Goal: Task Accomplishment & Management: Manage account settings

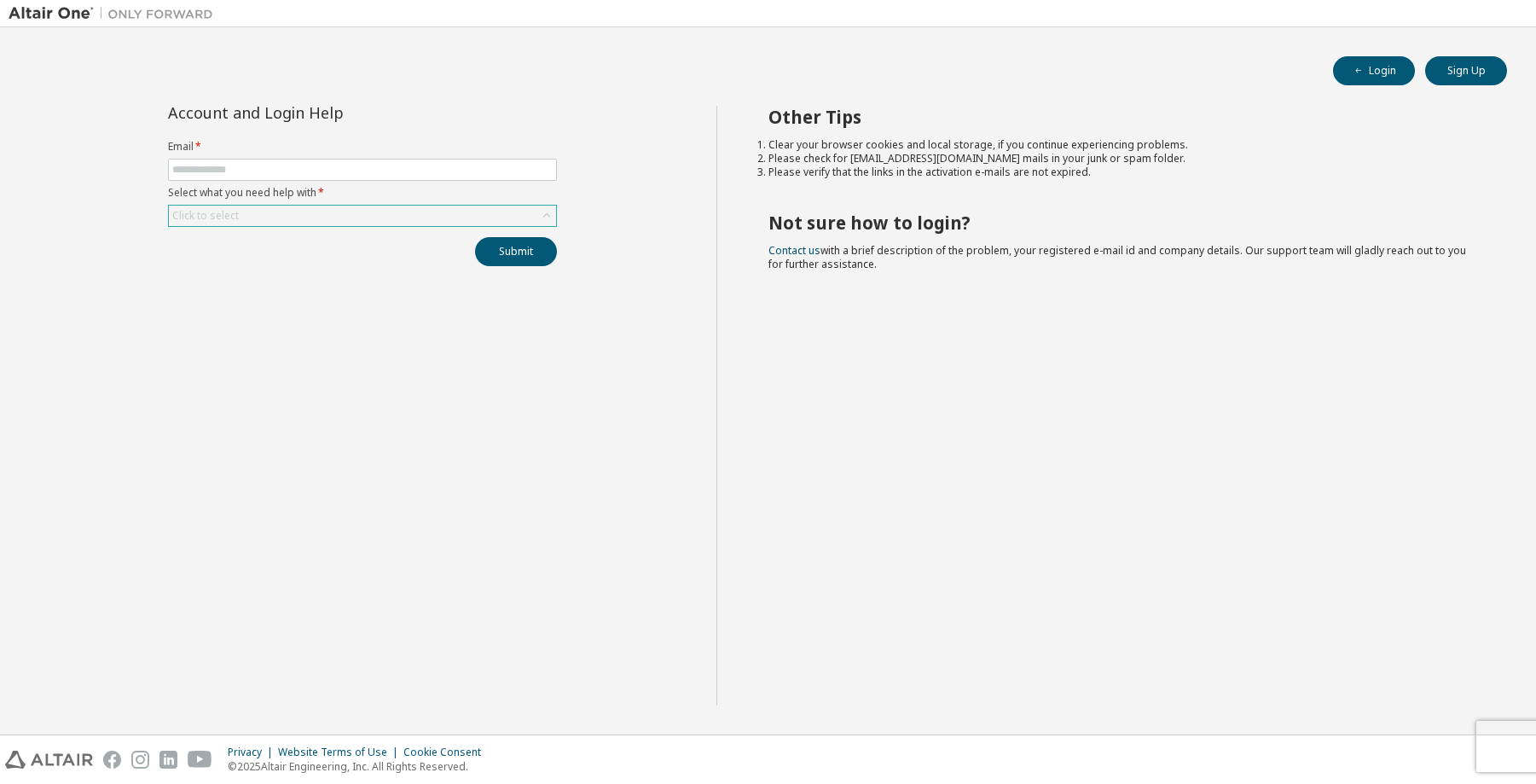
click at [308, 220] on div "Click to select" at bounding box center [362, 216] width 387 height 21
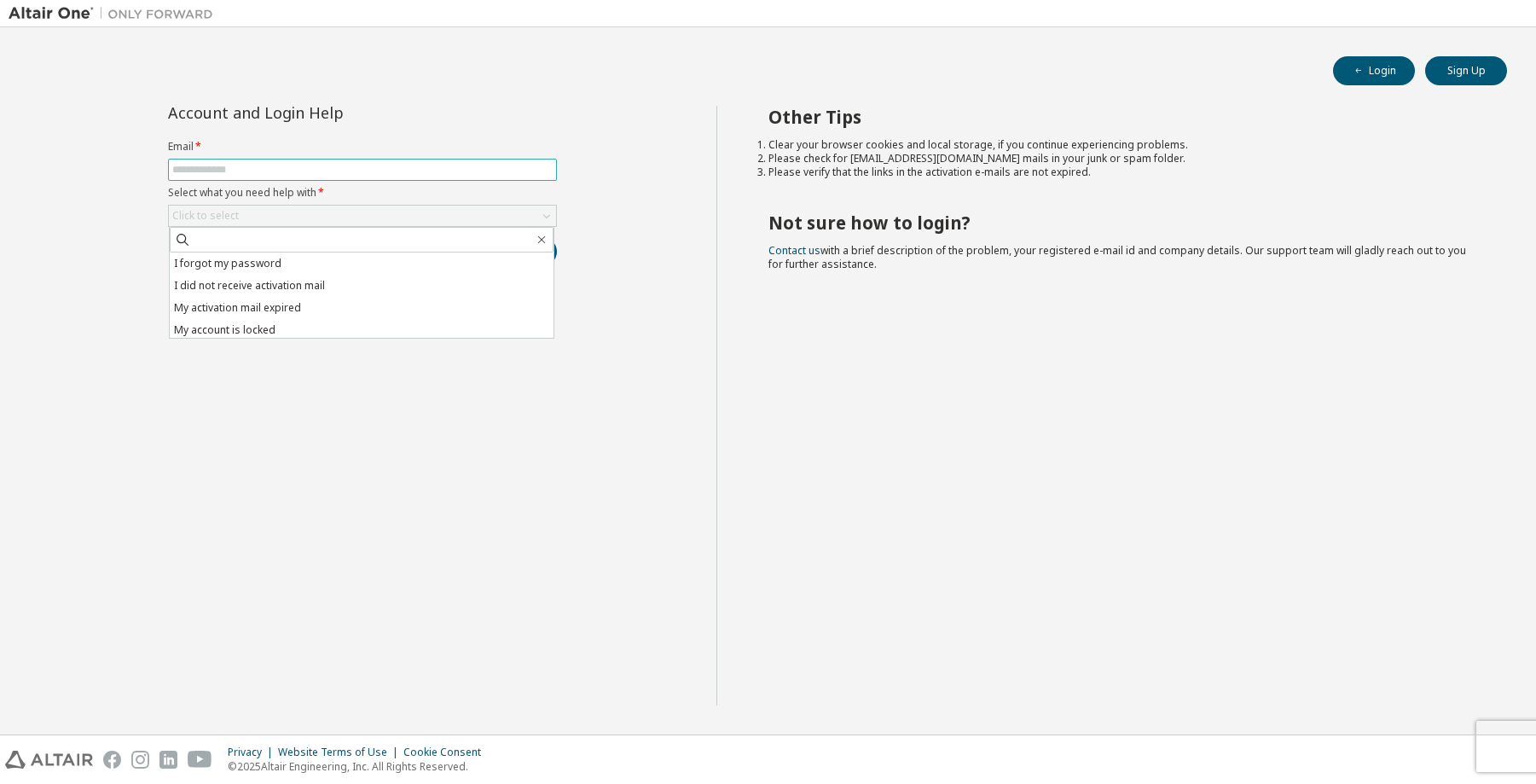
click at [277, 168] on input "text" at bounding box center [363, 169] width 380 height 14
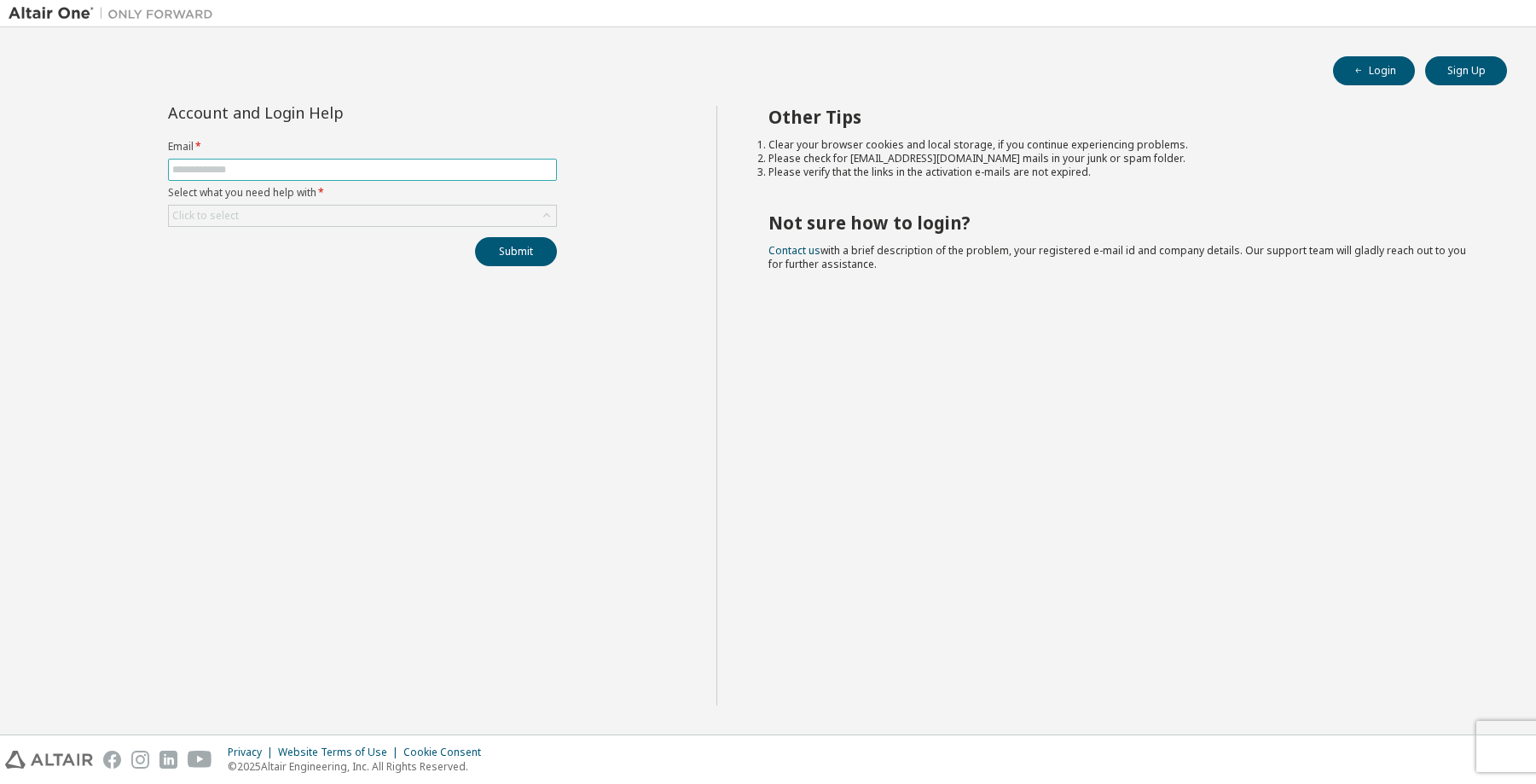
type input "**********"
click at [354, 211] on div "Click to select" at bounding box center [362, 216] width 387 height 21
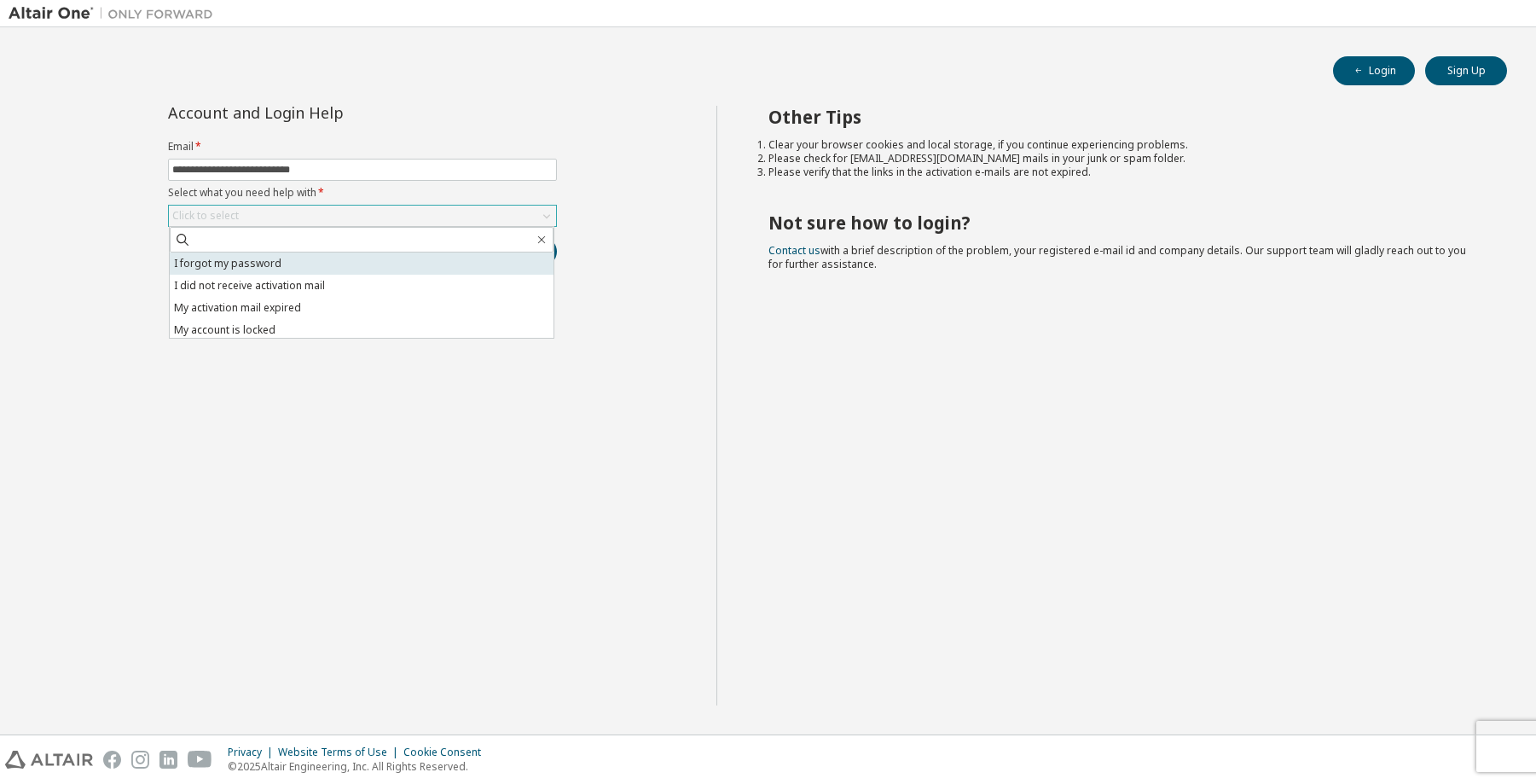
click at [289, 267] on li "I forgot my password" at bounding box center [362, 263] width 384 height 23
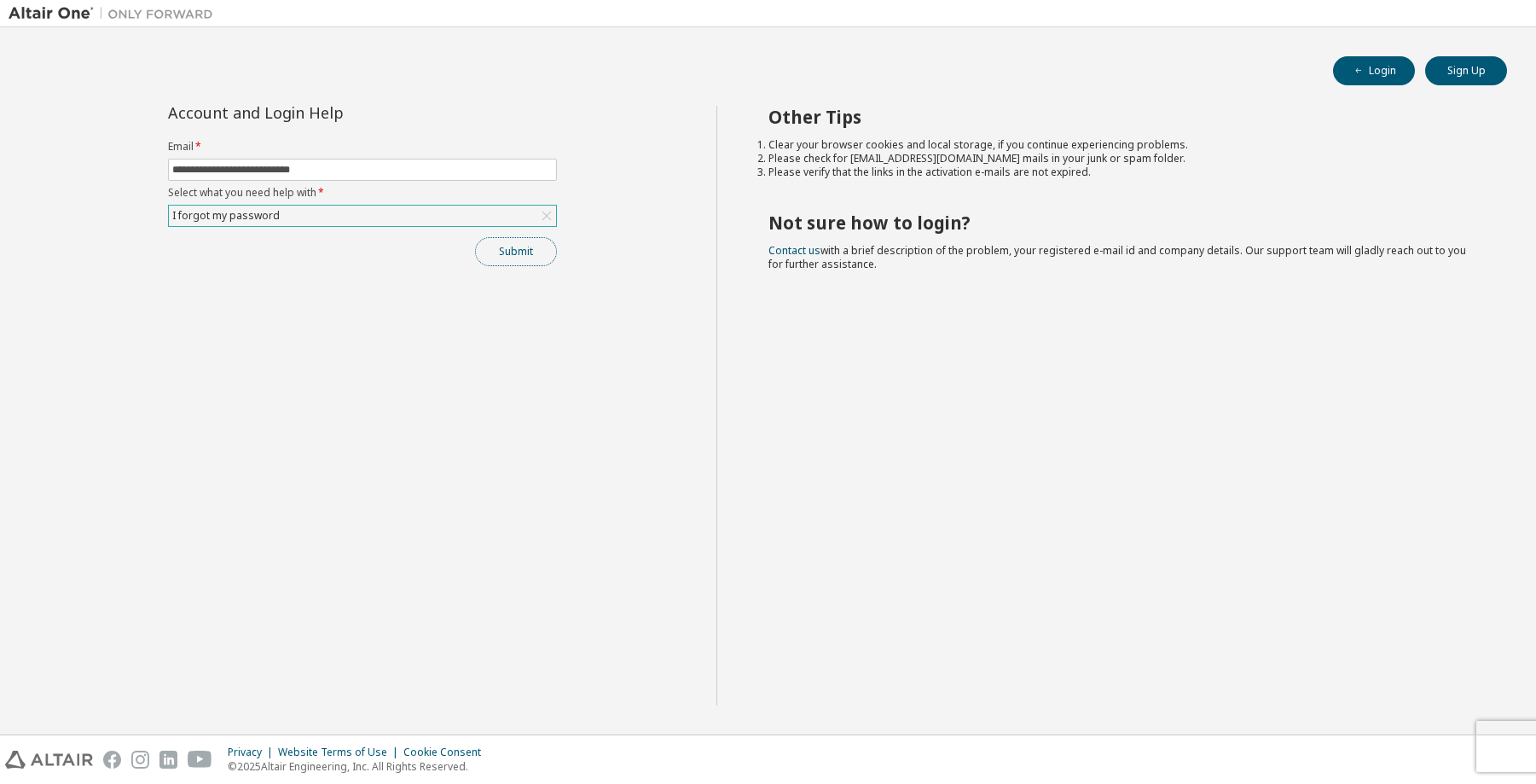
click at [524, 244] on button "Submit" at bounding box center [515, 251] width 82 height 29
click at [518, 252] on button "Submit" at bounding box center [515, 251] width 82 height 29
click at [463, 172] on input "**********" at bounding box center [363, 169] width 380 height 14
click at [718, 158] on div "Other Tips Clear your browser cookies and local storage, if you continue experi…" at bounding box center [1121, 405] width 811 height 600
click at [439, 217] on div "I forgot my password" at bounding box center [362, 216] width 387 height 21
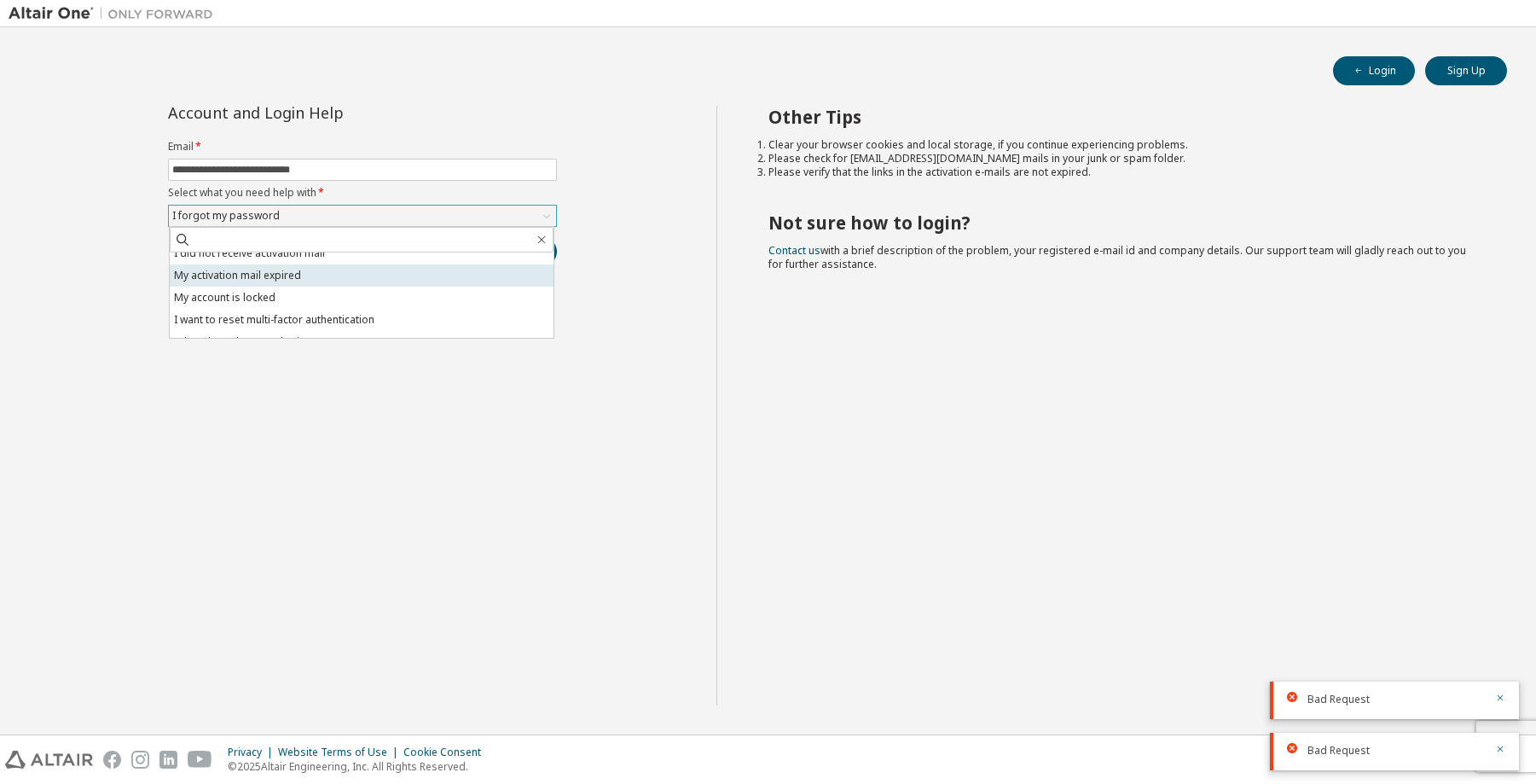
scroll to position [47, 0]
click at [842, 472] on div "Other Tips Clear your browser cookies and local storage, if you continue experi…" at bounding box center [1121, 405] width 811 height 600
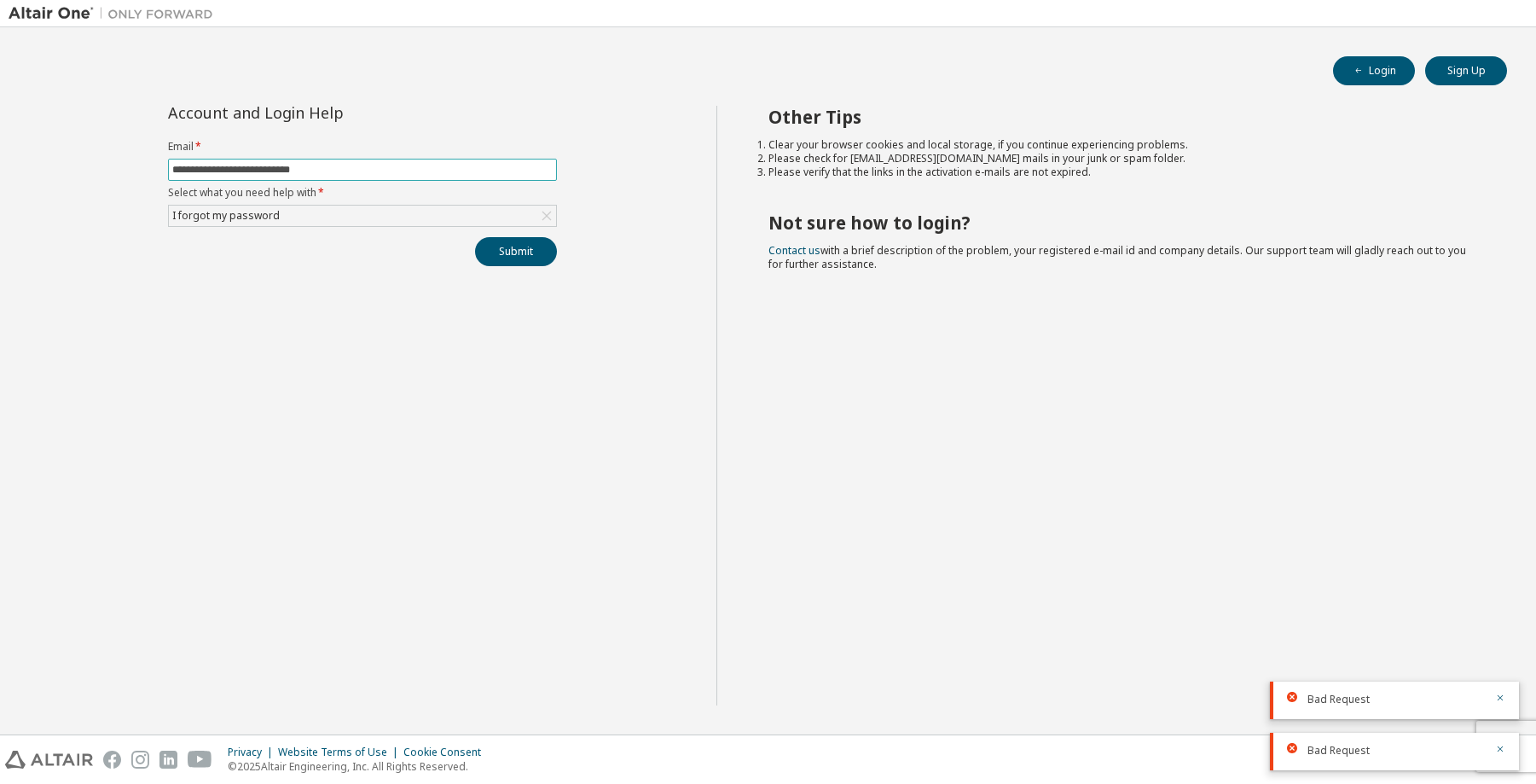
click at [338, 166] on input "**********" at bounding box center [363, 169] width 380 height 14
click at [511, 250] on button "Submit" at bounding box center [515, 251] width 82 height 29
click at [546, 262] on button "Submit" at bounding box center [515, 251] width 82 height 29
click at [476, 226] on div "I forgot my password" at bounding box center [362, 216] width 387 height 21
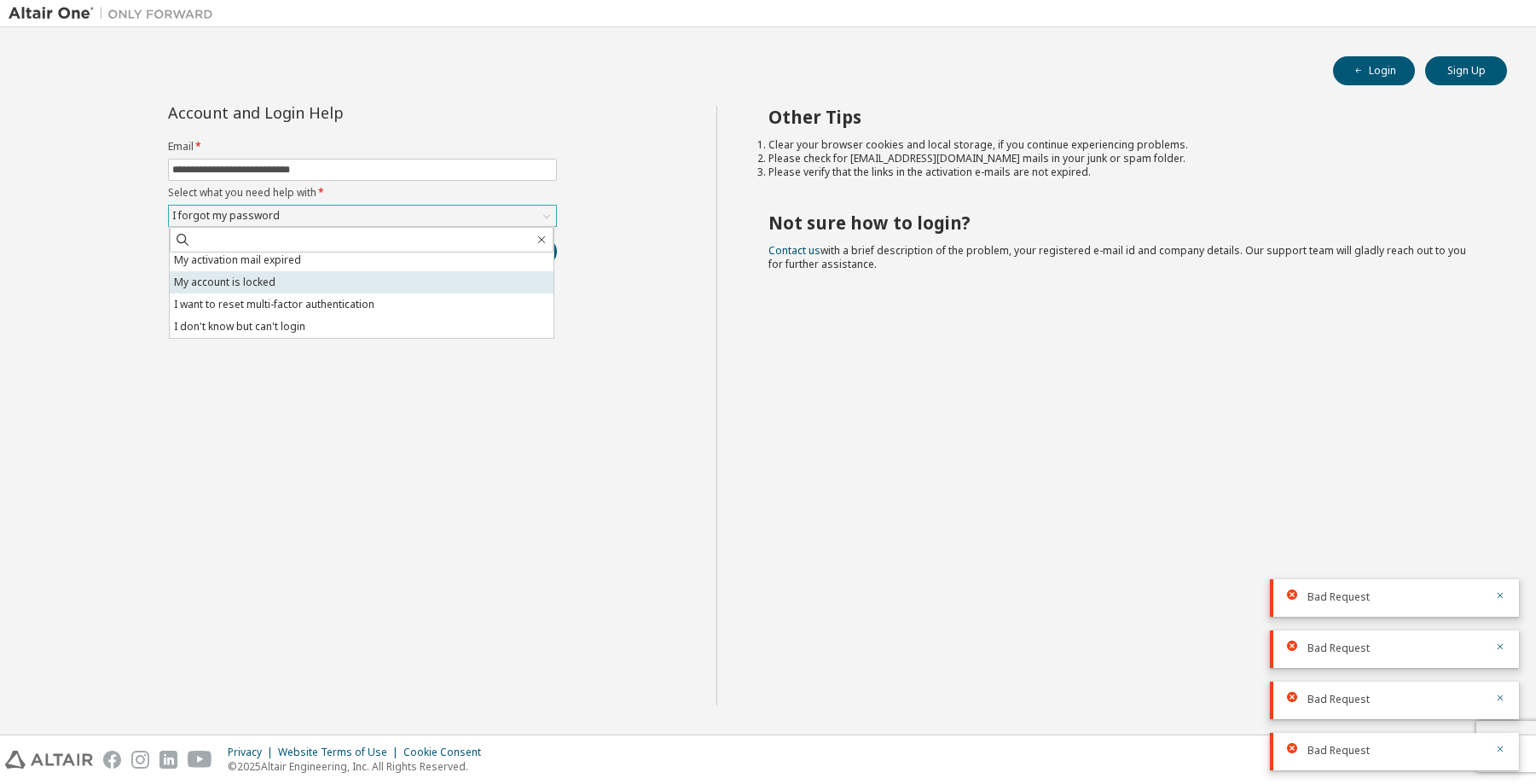
click at [270, 277] on li "My account is locked" at bounding box center [362, 282] width 384 height 23
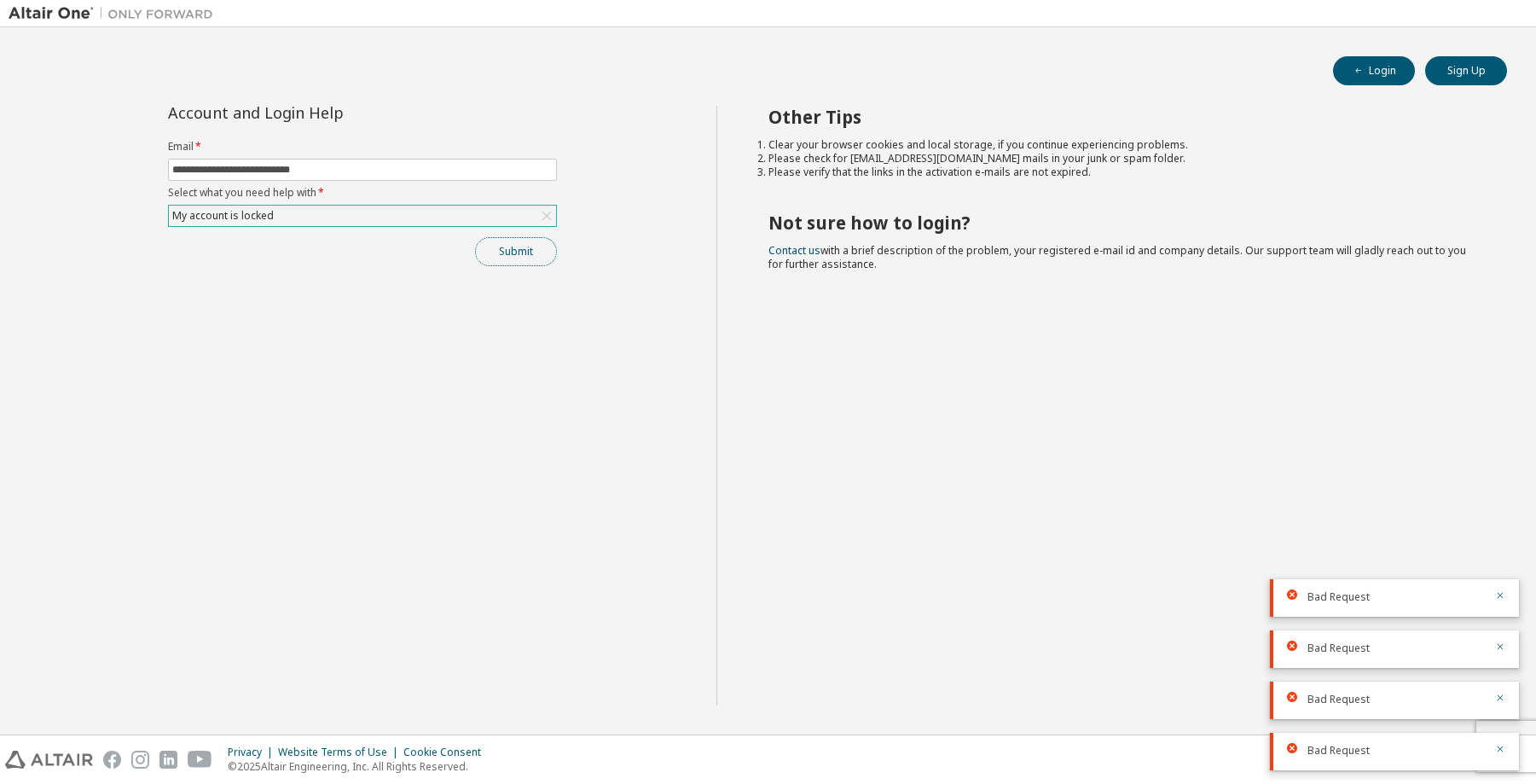
click at [529, 253] on button "Submit" at bounding box center [515, 251] width 82 height 29
click at [986, 295] on div "Other Tips Clear your browser cookies and local storage, if you continue experi…" at bounding box center [1121, 405] width 811 height 600
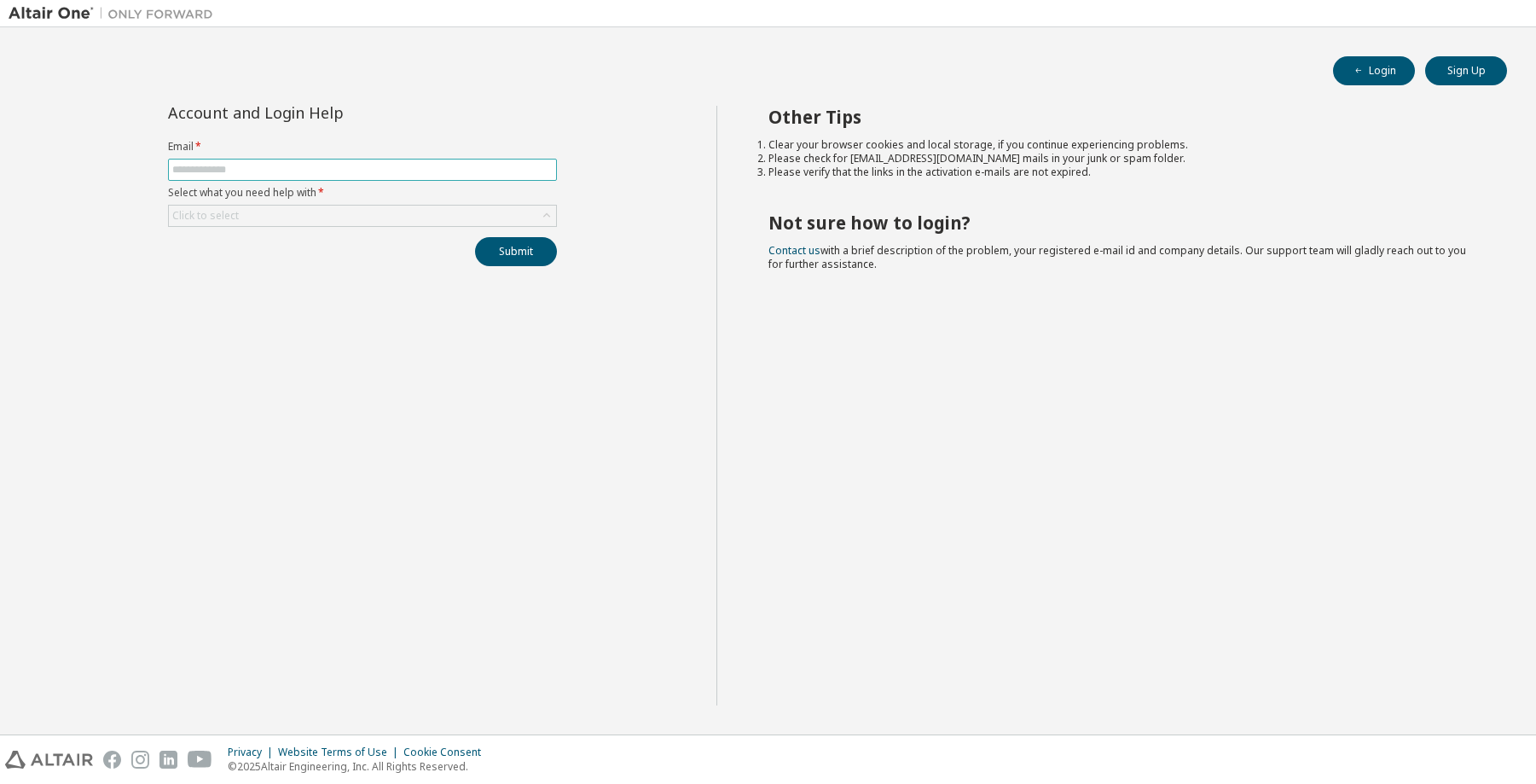
drag, startPoint x: 0, startPoint y: 0, endPoint x: 299, endPoint y: 174, distance: 345.9
click at [299, 174] on input "text" at bounding box center [363, 169] width 380 height 14
type input "**********"
click at [297, 211] on div "Click to select" at bounding box center [362, 216] width 387 height 21
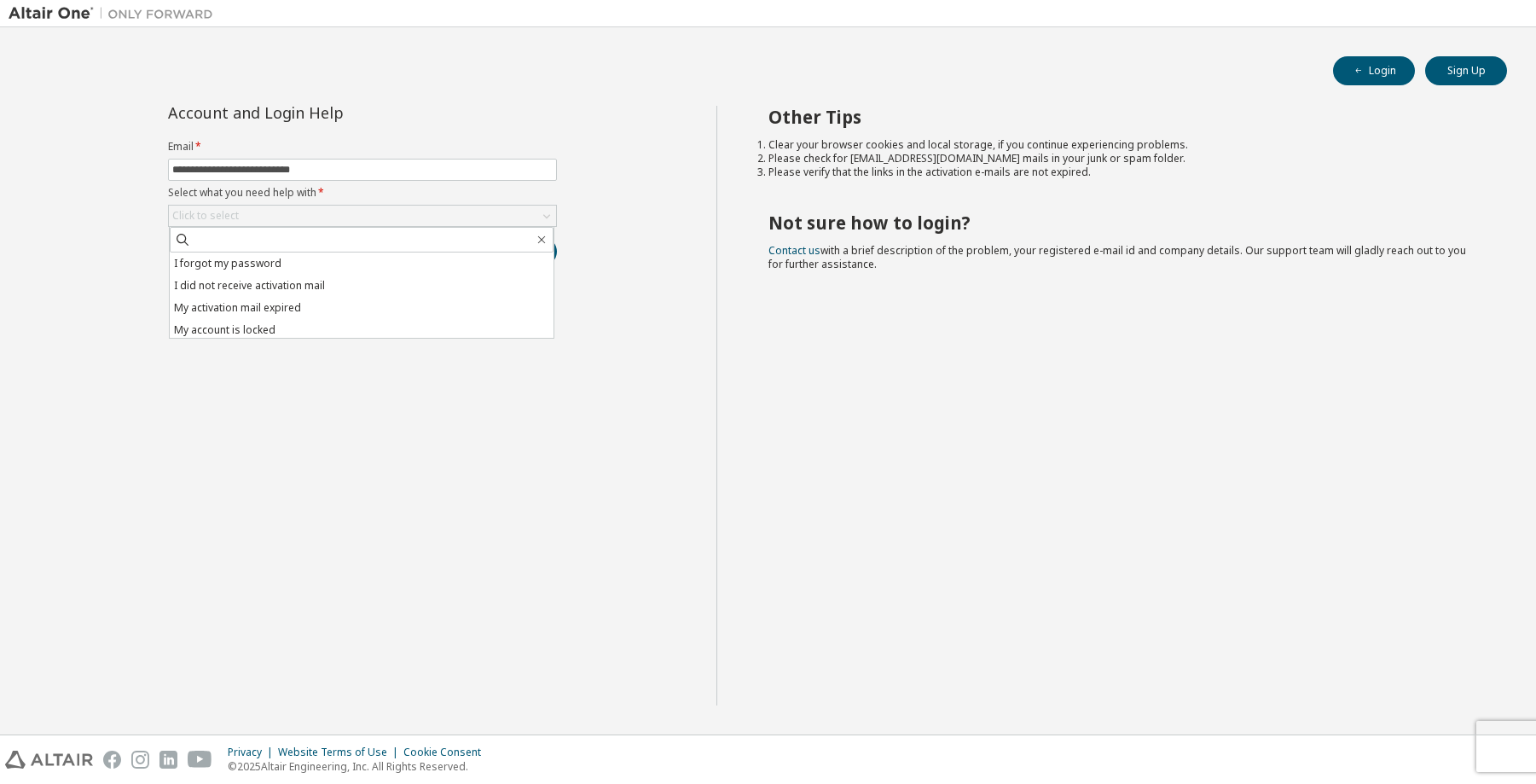
drag, startPoint x: 277, startPoint y: 258, endPoint x: 452, endPoint y: 271, distance: 175.5
click at [277, 257] on li "I forgot my password" at bounding box center [362, 263] width 384 height 23
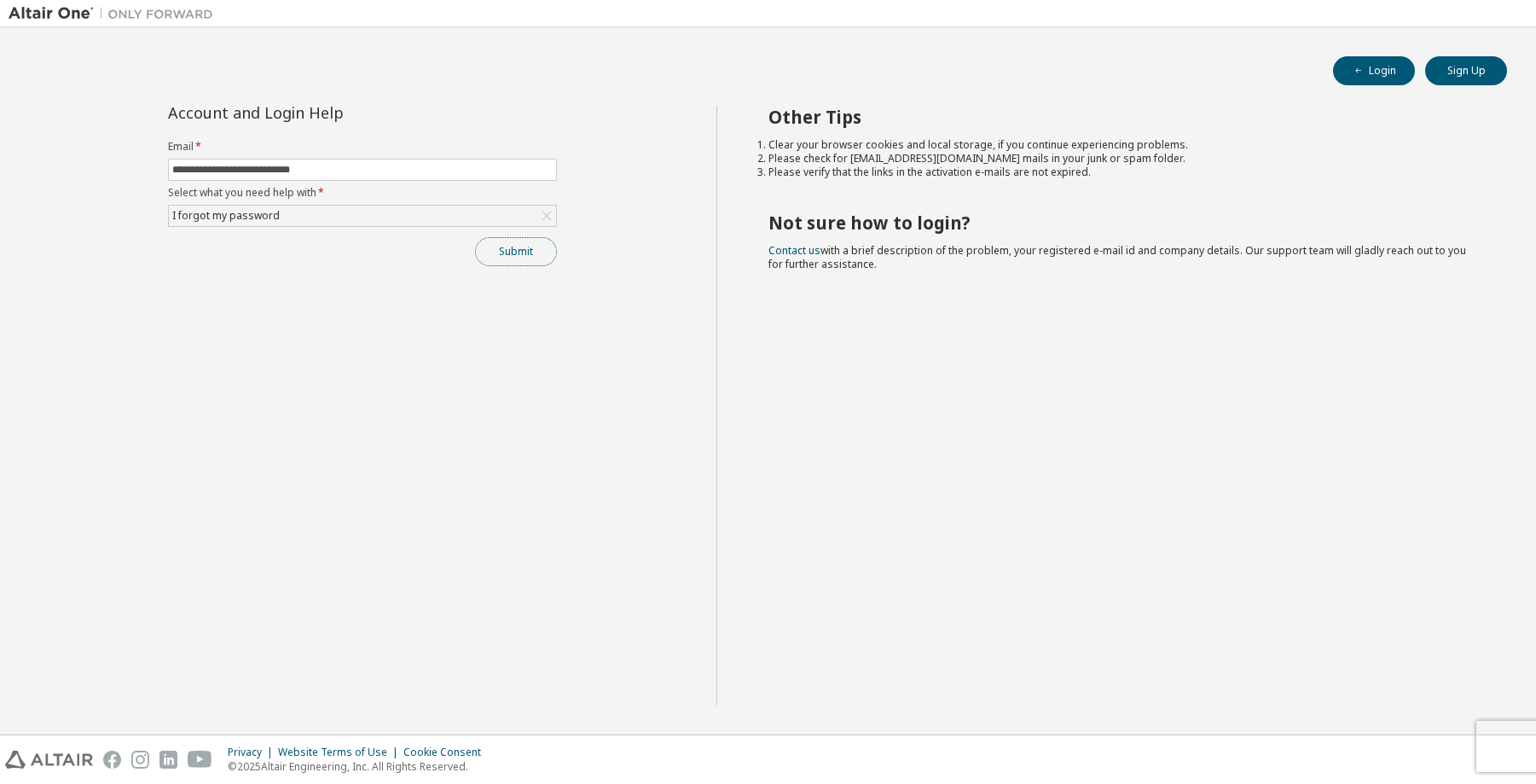
click at [518, 244] on button "Submit" at bounding box center [515, 251] width 82 height 29
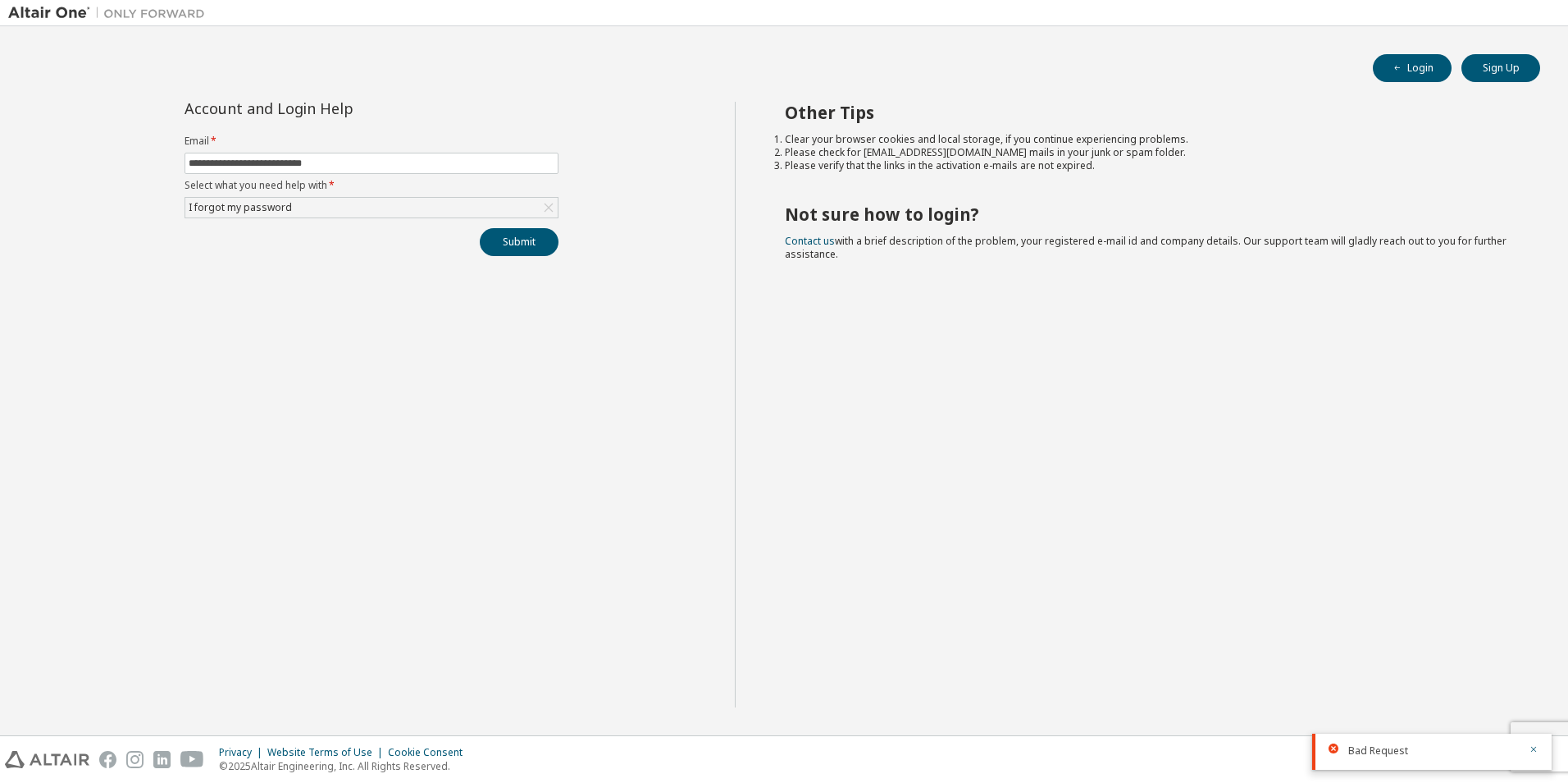
click at [1402, 754] on div "Bad Request" at bounding box center [1432, 752] width 240 height 36
click at [513, 244] on button "Submit" at bounding box center [518, 242] width 79 height 27
click at [1476, 745] on icon "button" at bounding box center [1534, 749] width 9 height 9
click at [1476, 751] on icon "button" at bounding box center [1534, 749] width 9 height 9
click at [508, 243] on button "Submit" at bounding box center [518, 242] width 79 height 27
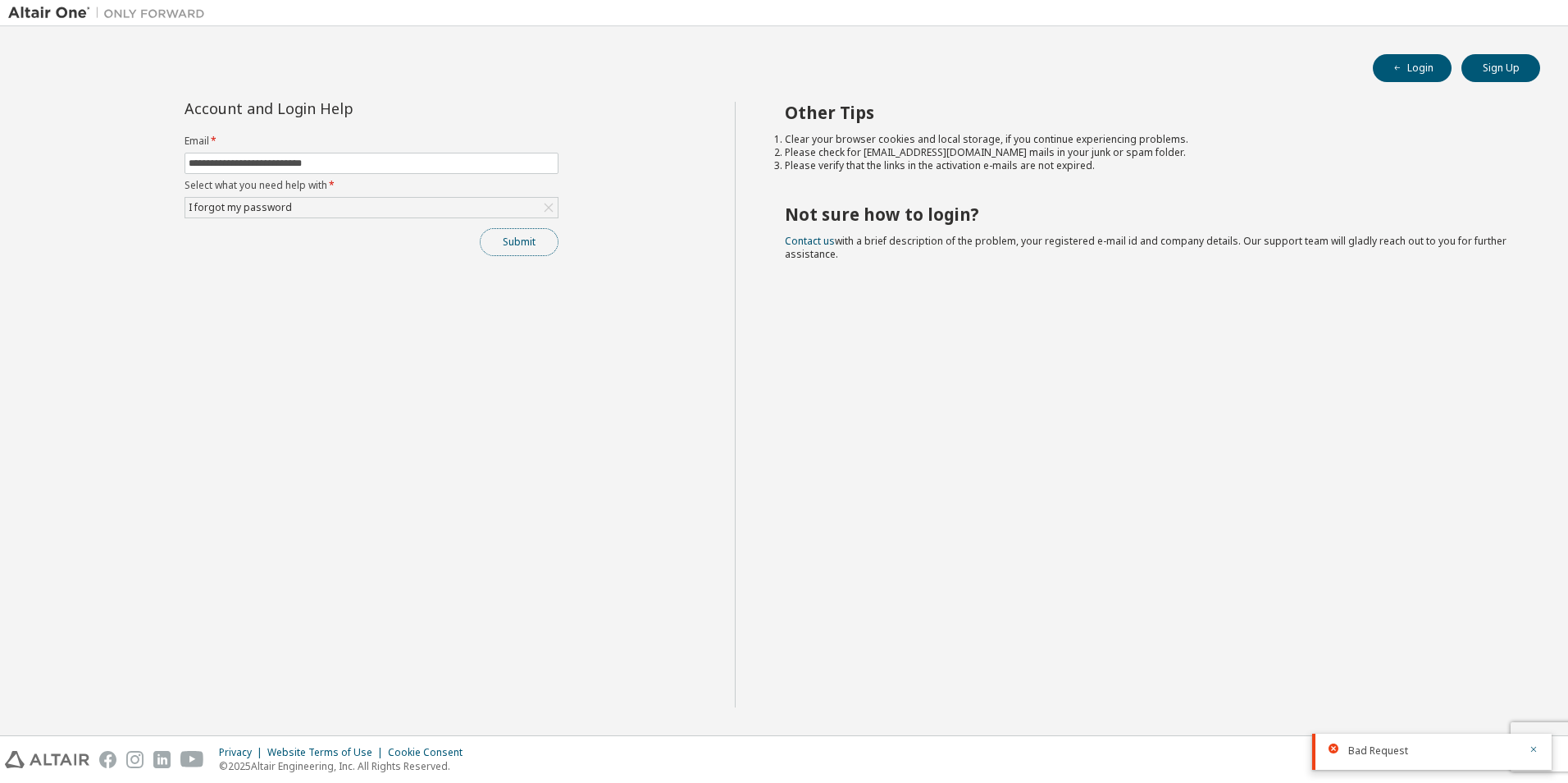
click at [514, 251] on button "Submit" at bounding box center [518, 242] width 79 height 27
click at [508, 209] on div "I forgot my password" at bounding box center [371, 208] width 372 height 20
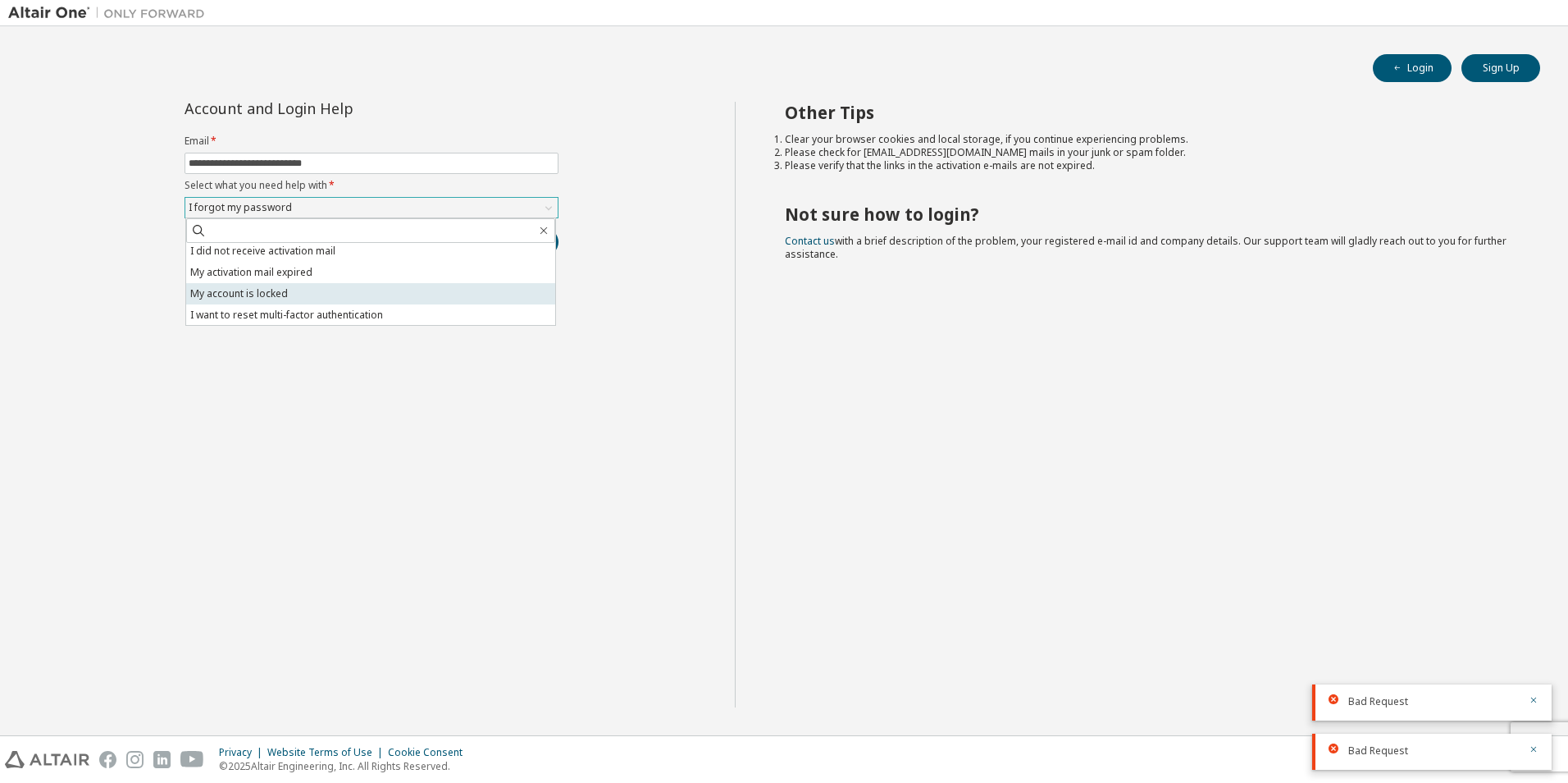
scroll to position [46, 0]
click at [279, 317] on li "I don't know but can't login" at bounding box center [371, 314] width 369 height 22
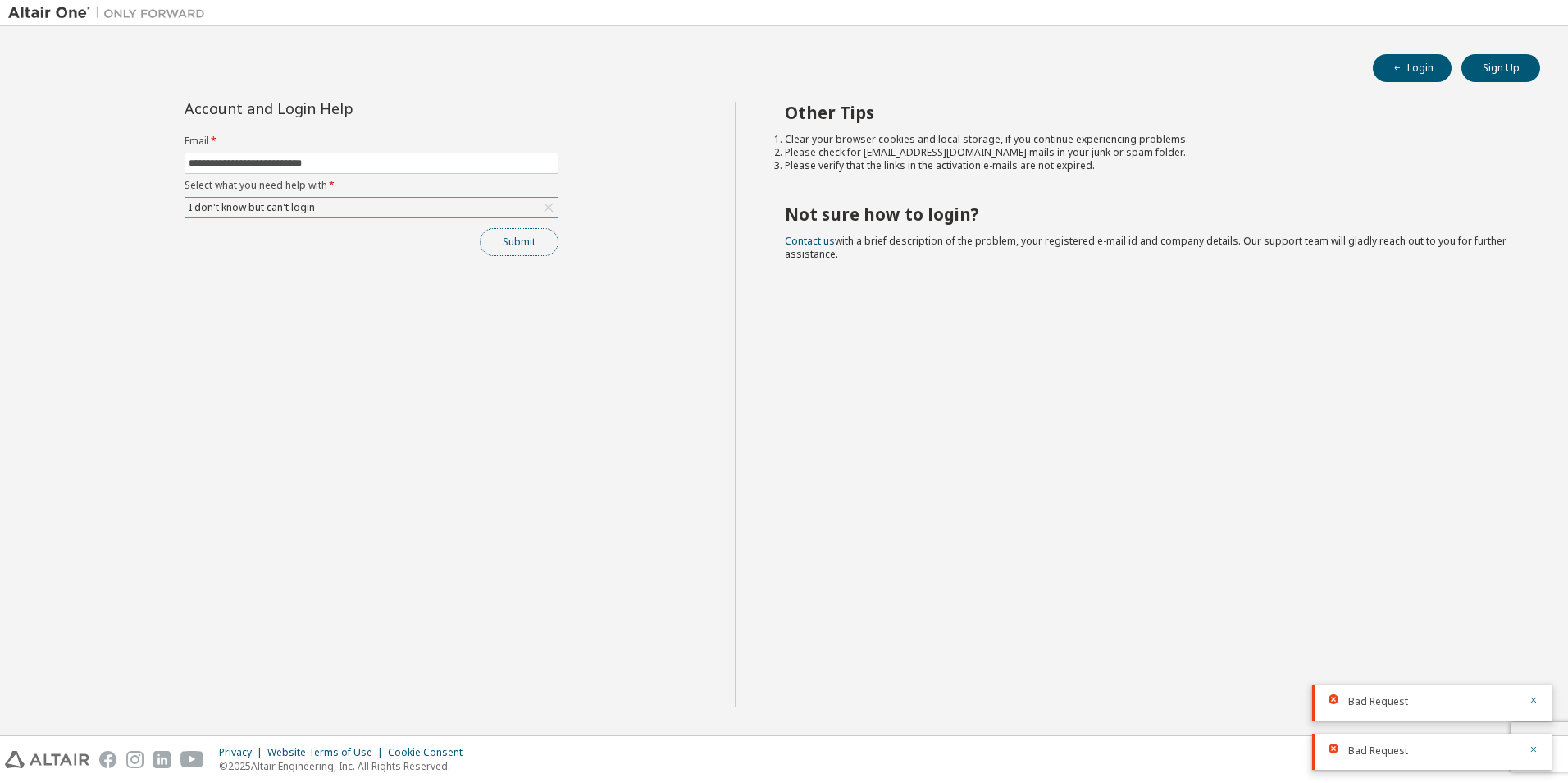
click at [527, 238] on button "Submit" at bounding box center [518, 242] width 79 height 27
